Goal: Task Accomplishment & Management: Manage account settings

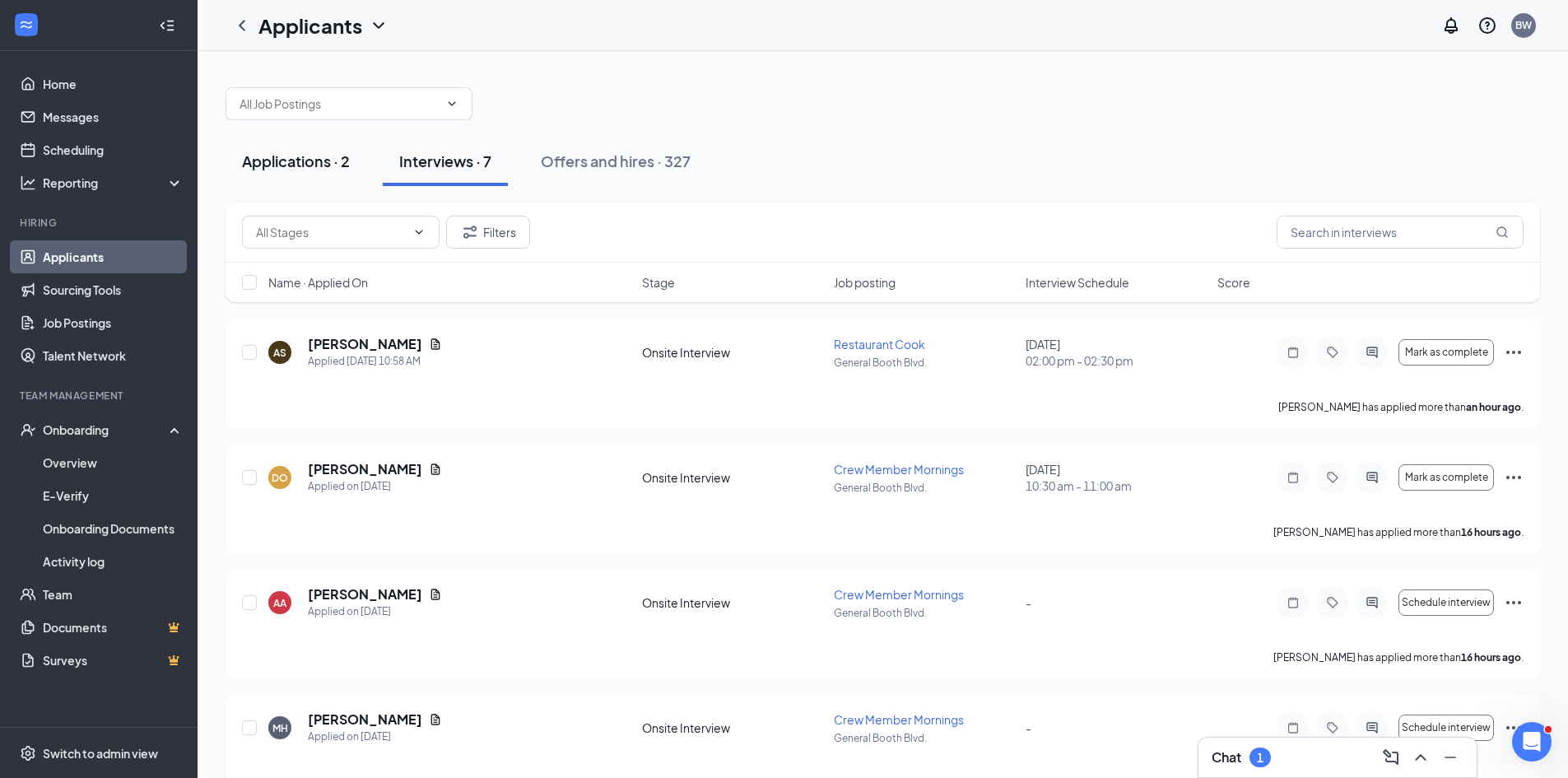
click at [321, 164] on div "Applications · 2" at bounding box center [296, 160] width 107 height 21
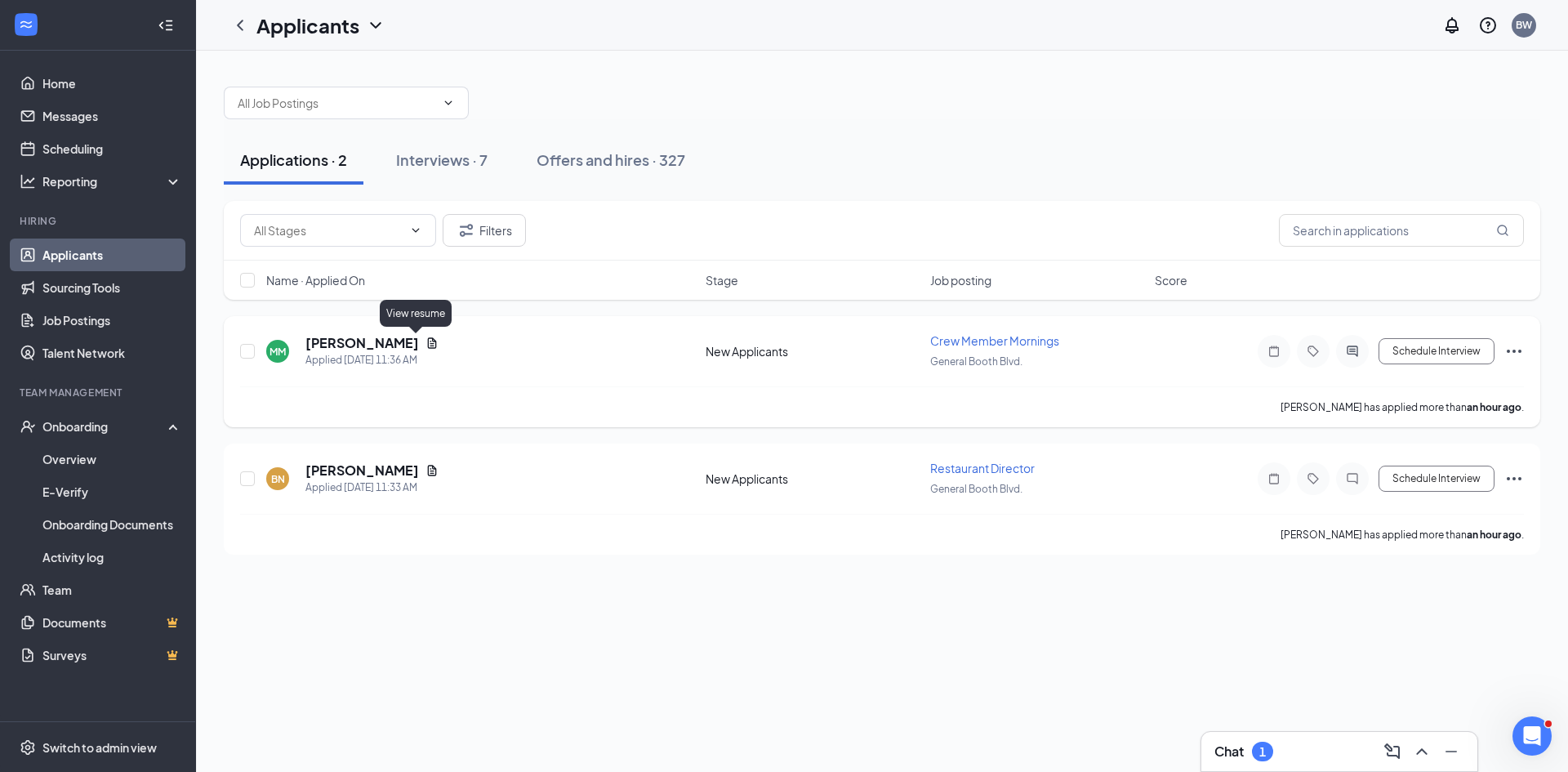
click at [428, 347] on icon "Document" at bounding box center [432, 342] width 9 height 11
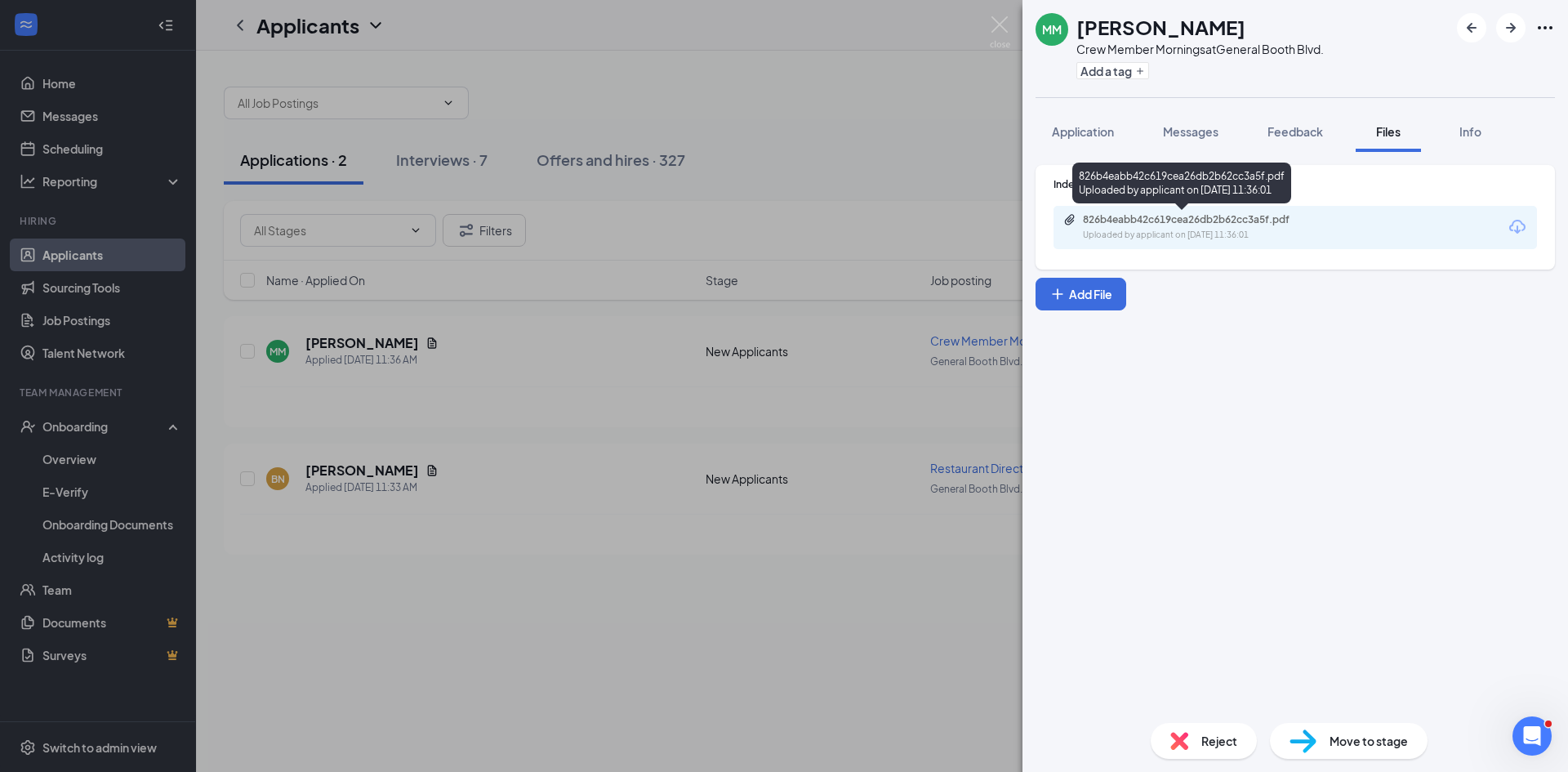
click at [1135, 226] on div "826b4eabb42c619cea26db2b62cc3a5f.pdf Uploaded by applicant on [DATE] 11:36:01" at bounding box center [1196, 227] width 265 height 28
click at [1224, 742] on span "Reject" at bounding box center [1219, 741] width 36 height 18
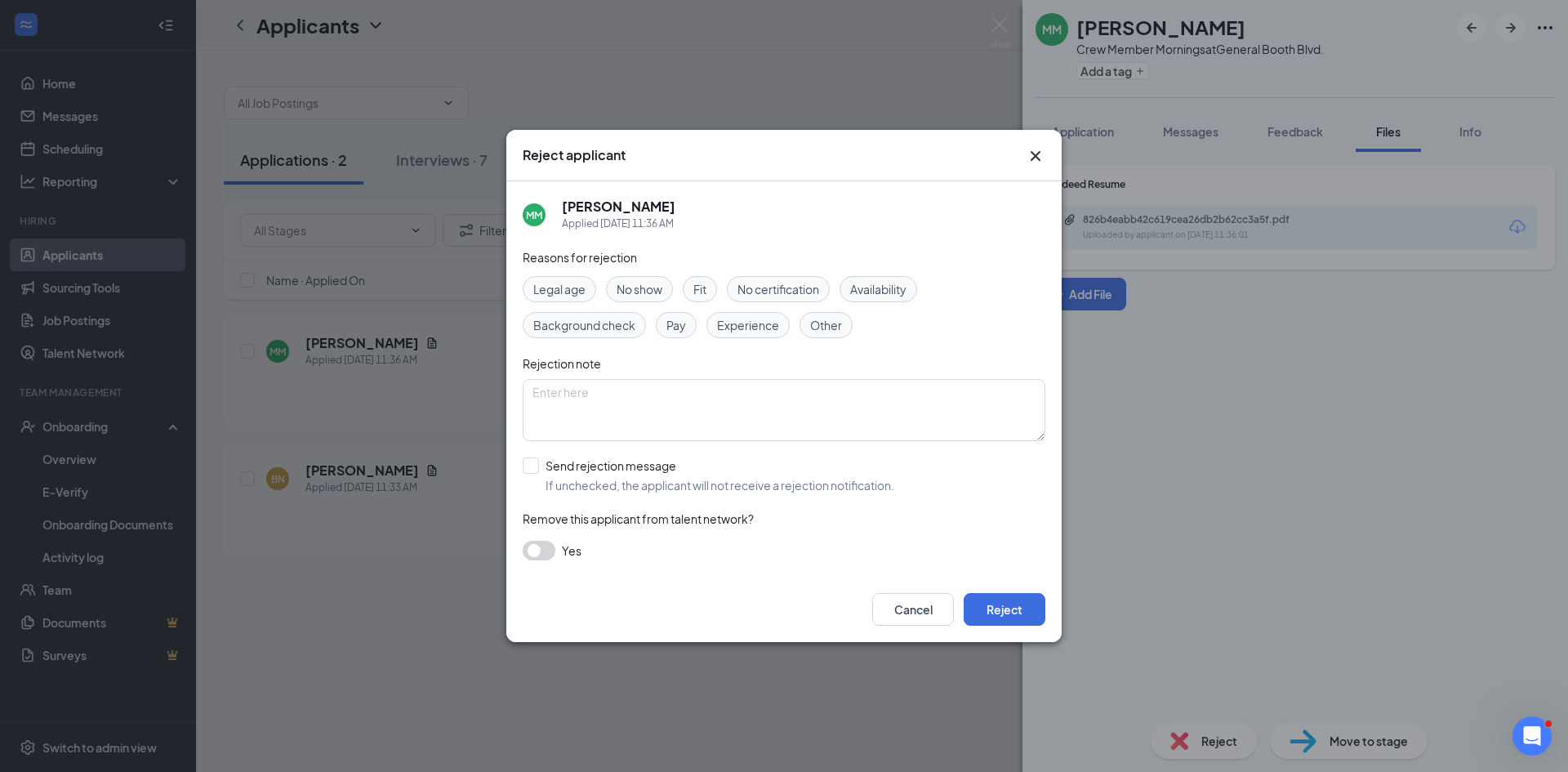
click at [766, 330] on span "Experience" at bounding box center [749, 325] width 62 height 18
click at [825, 332] on span "Other" at bounding box center [826, 325] width 32 height 18
click at [635, 404] on textarea at bounding box center [784, 410] width 523 height 62
type textarea "Lives in [GEOGRAPHIC_DATA]"
click at [536, 472] on input "Send rejection message If unchecked, the applicant will not receive a rejection…" at bounding box center [708, 475] width 371 height 36
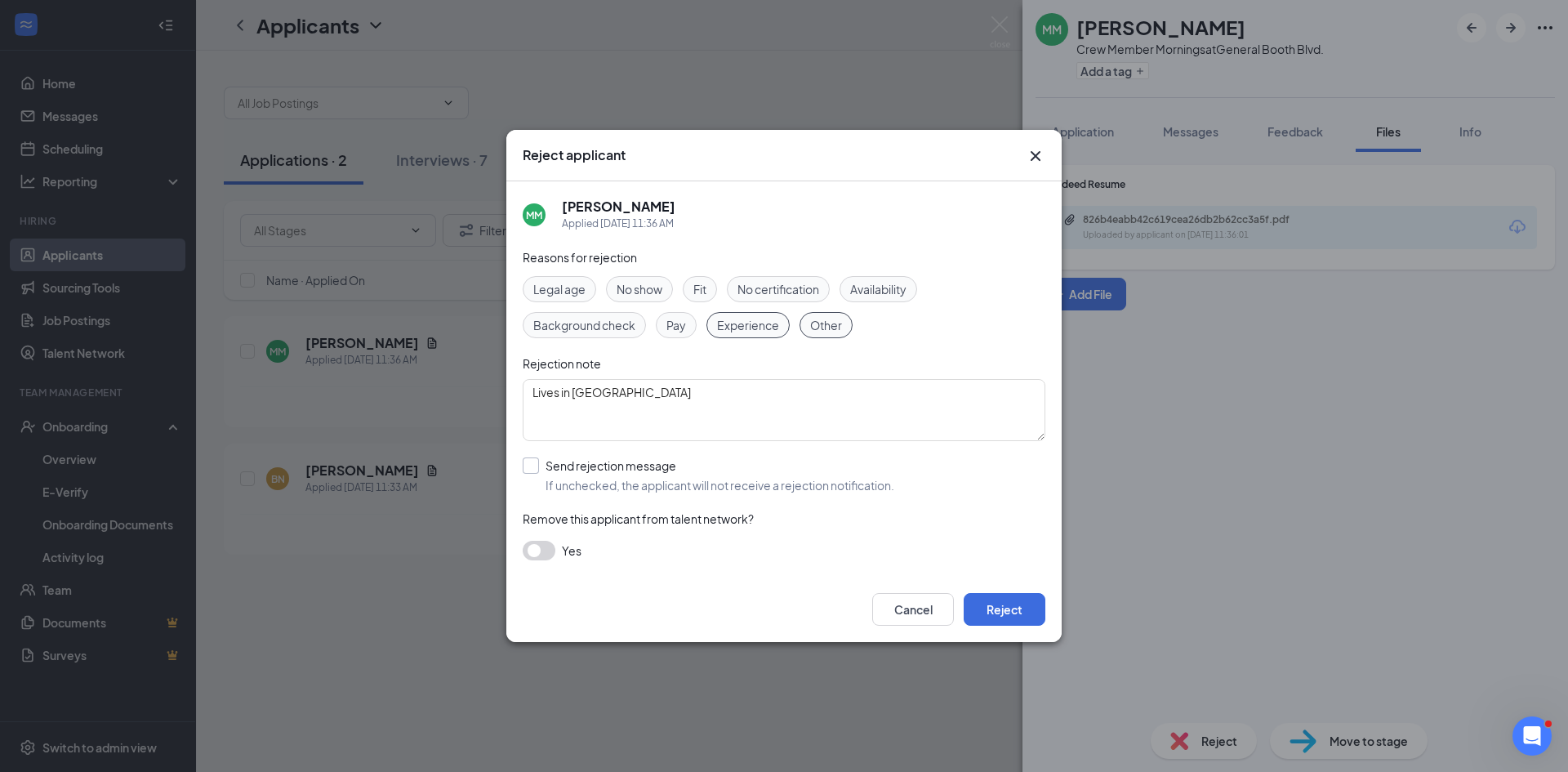
checkbox input "true"
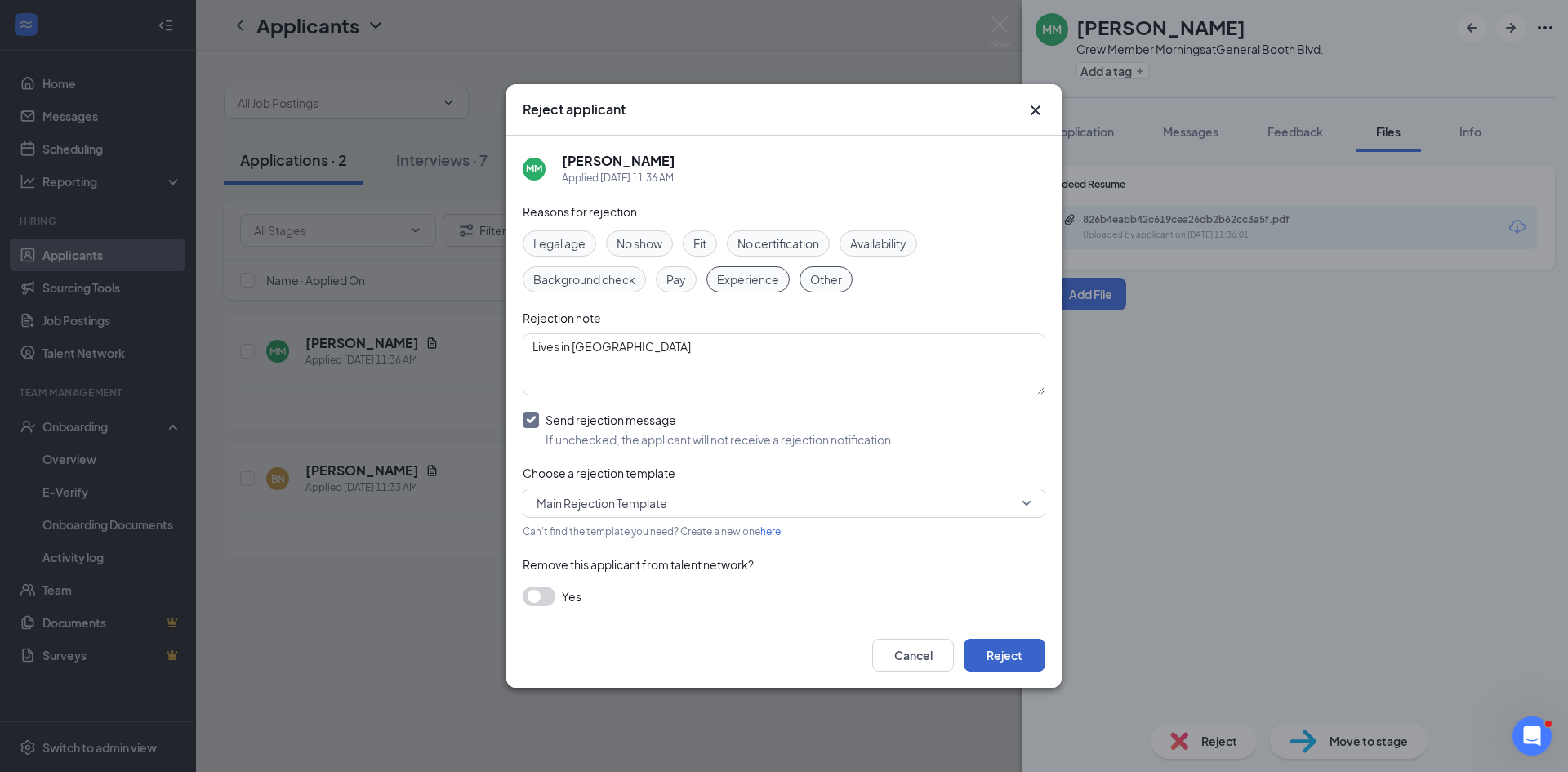
click at [1003, 656] on button "Reject" at bounding box center [1005, 656] width 81 height 33
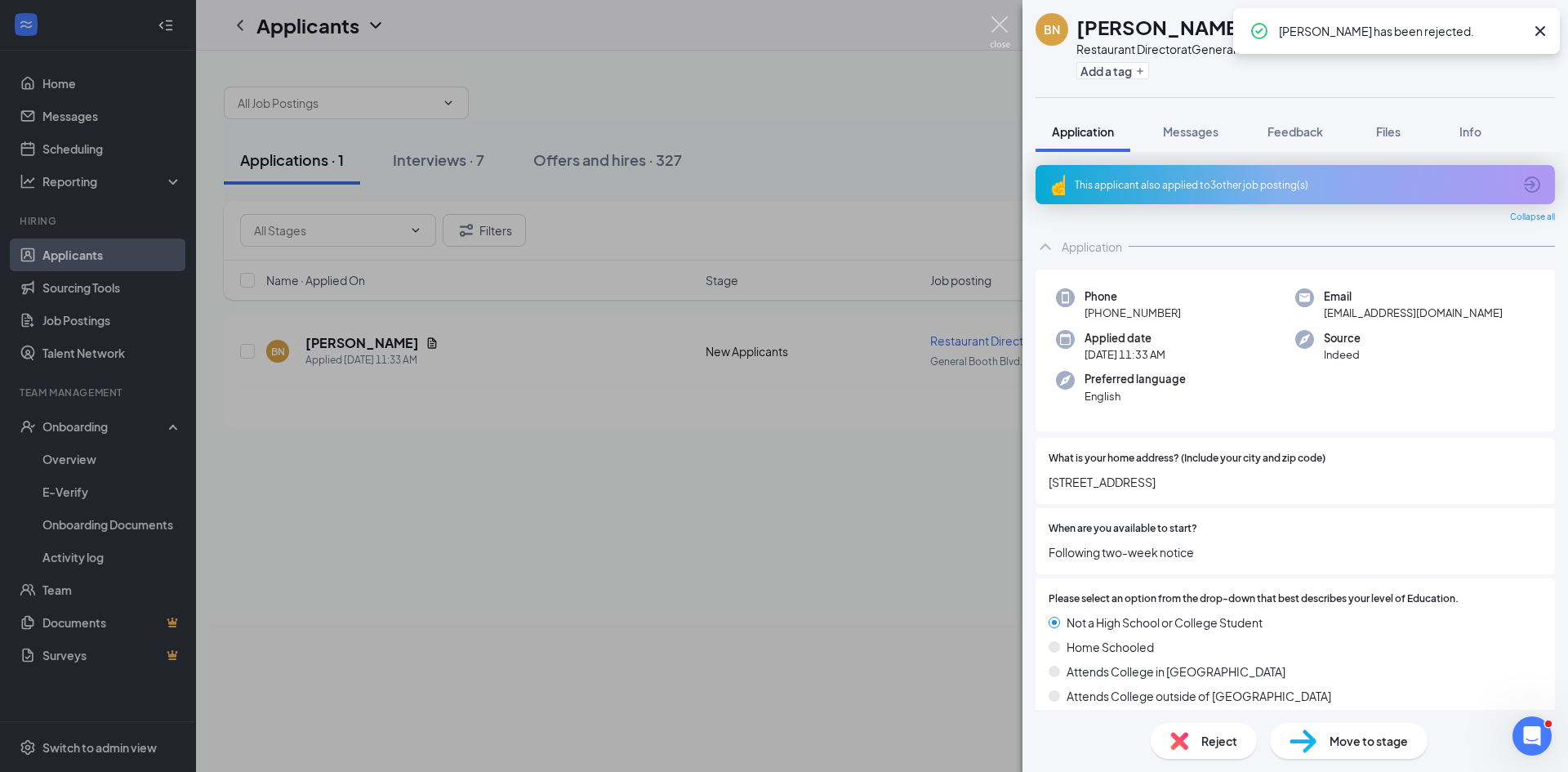
click at [1005, 21] on img at bounding box center [1000, 32] width 20 height 32
